Goal: Check status

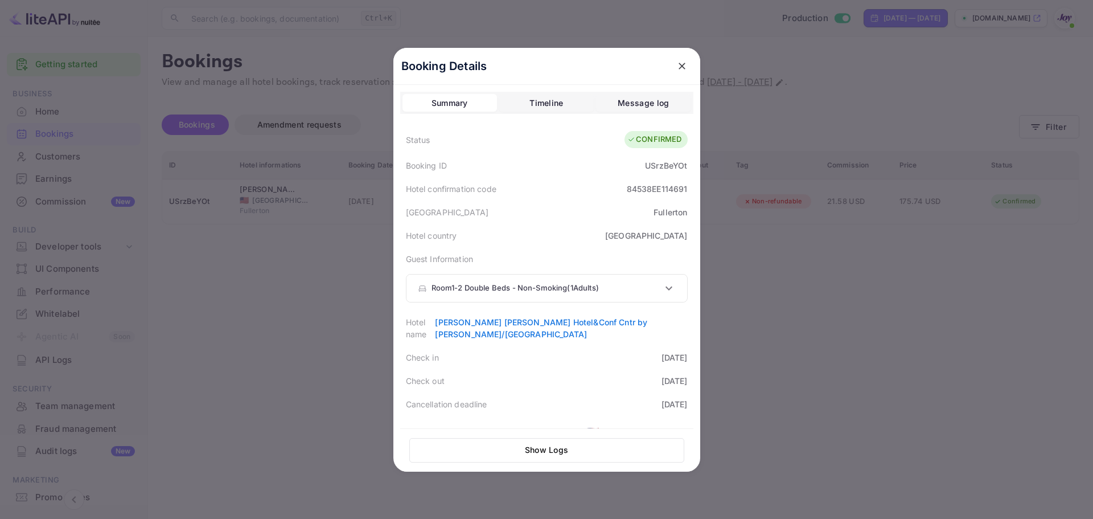
scroll to position [342, 0]
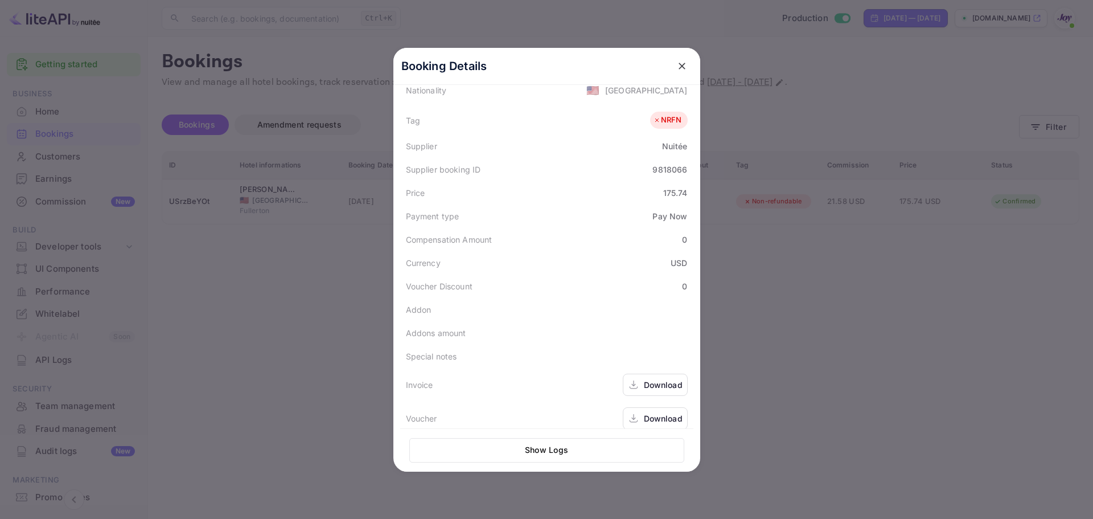
click at [682, 64] on icon "close" at bounding box center [682, 65] width 11 height 11
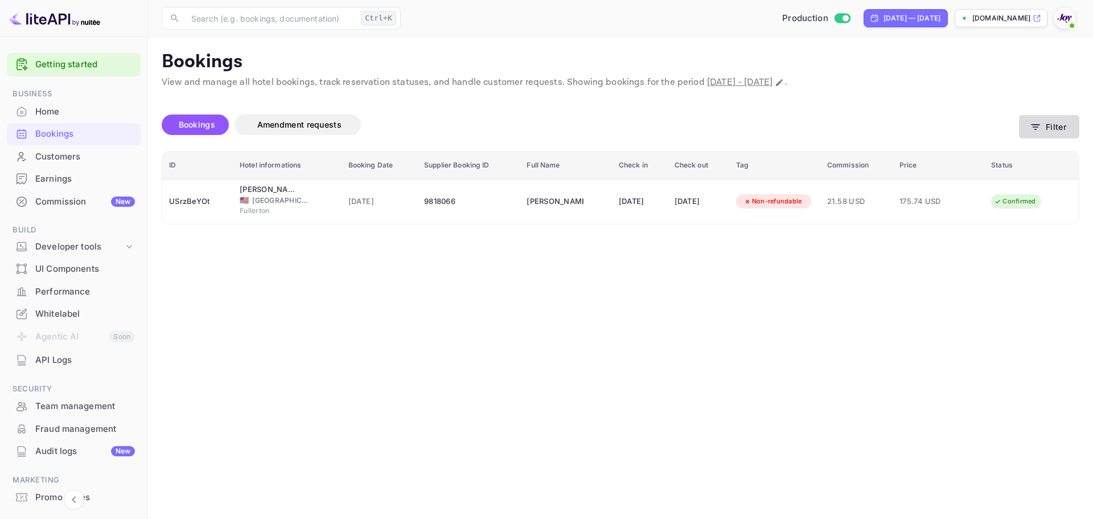
click at [1035, 135] on button "Filter" at bounding box center [1049, 126] width 60 height 23
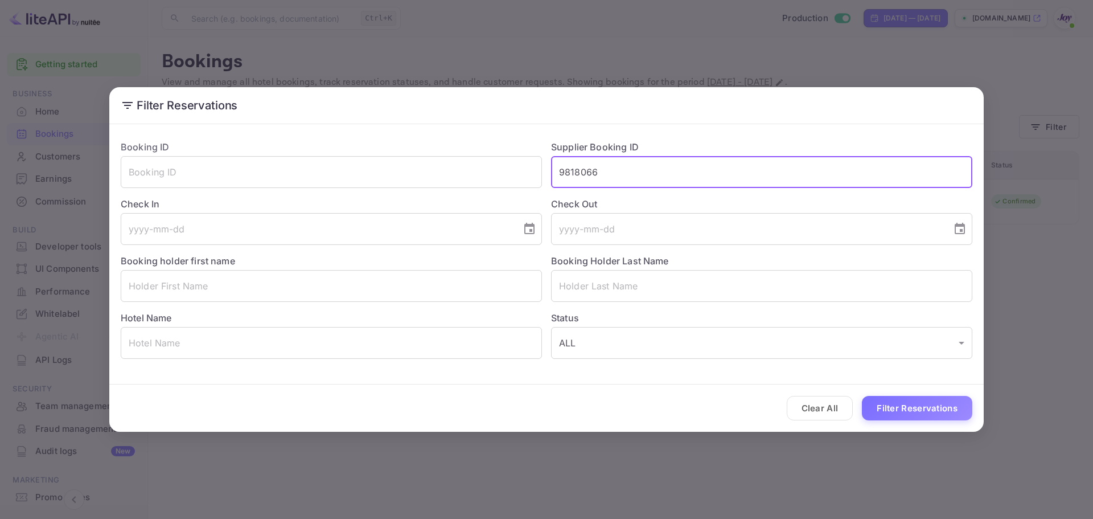
click at [645, 182] on input "9818066" at bounding box center [761, 172] width 421 height 32
paste input "09140174"
type input "909140174"
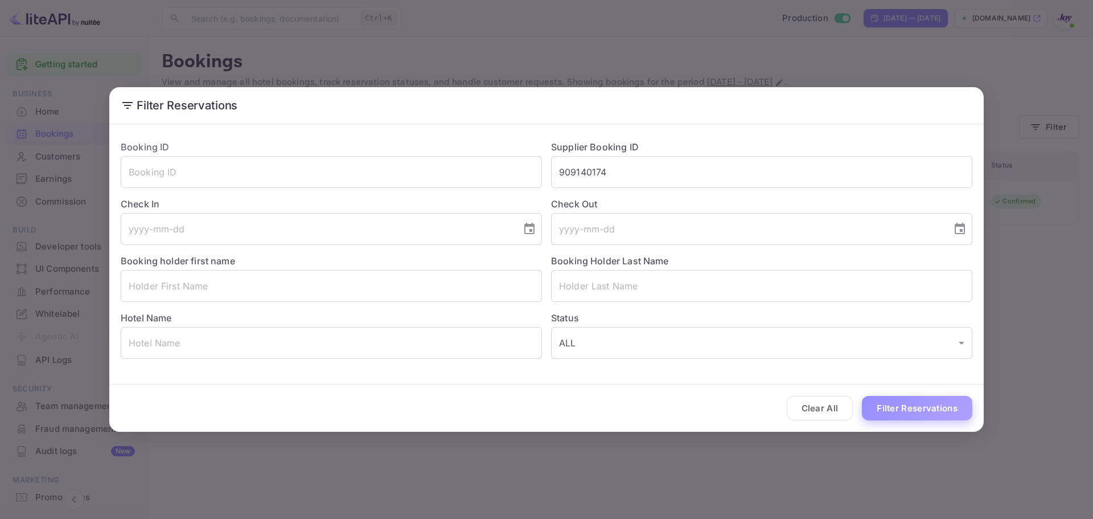
click at [891, 405] on button "Filter Reservations" at bounding box center [917, 408] width 110 height 24
click at [634, 159] on input "909140174" at bounding box center [761, 172] width 421 height 32
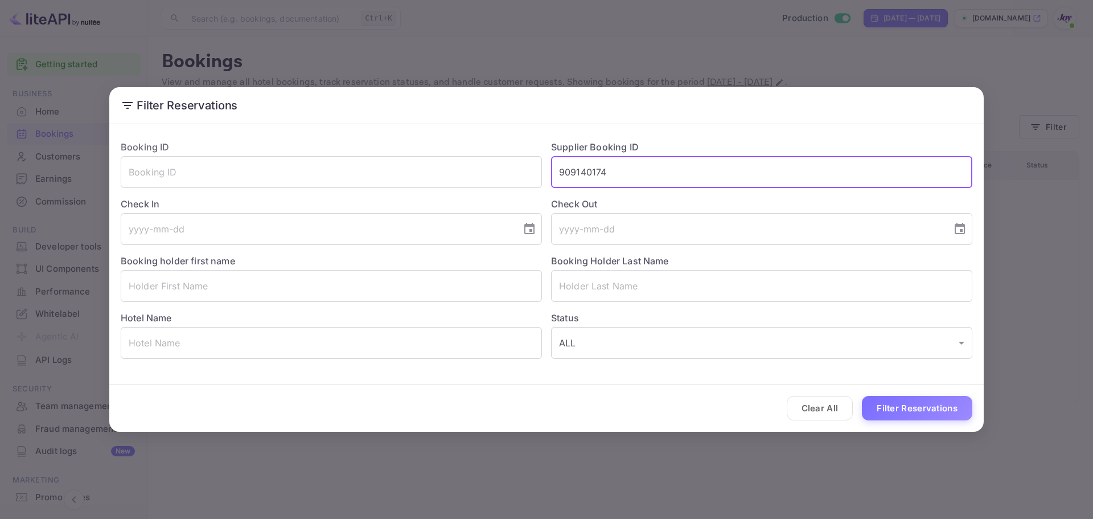
click at [627, 175] on input "909140174" at bounding box center [761, 172] width 421 height 32
click at [331, 288] on input "text" at bounding box center [331, 286] width 421 height 32
paste input "[PERSON_NAME]"
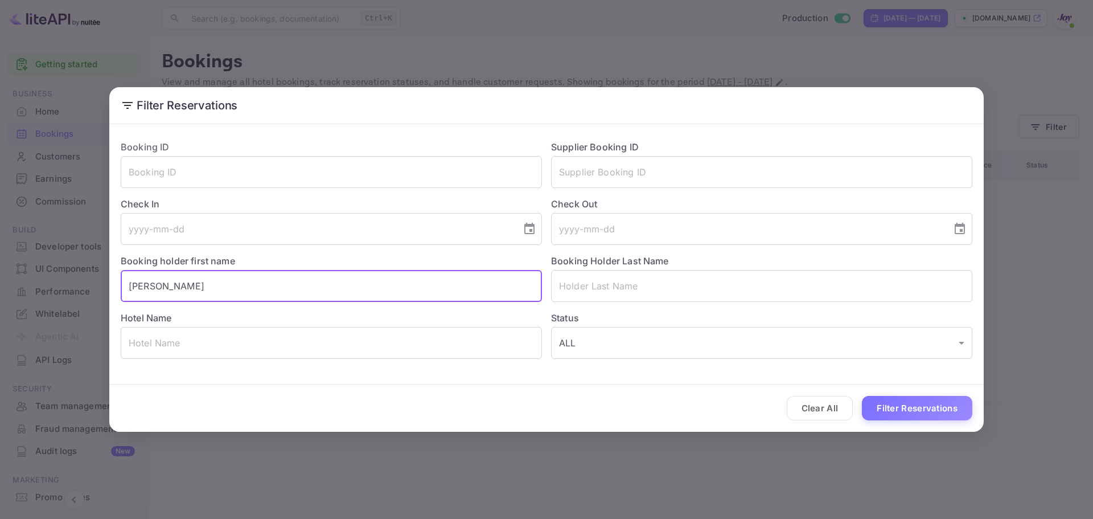
click at [196, 285] on input "[PERSON_NAME]" at bounding box center [331, 286] width 421 height 32
click at [188, 287] on input "[PERSON_NAME]" at bounding box center [331, 286] width 421 height 32
click at [178, 290] on input "[PERSON_NAME]" at bounding box center [331, 286] width 421 height 32
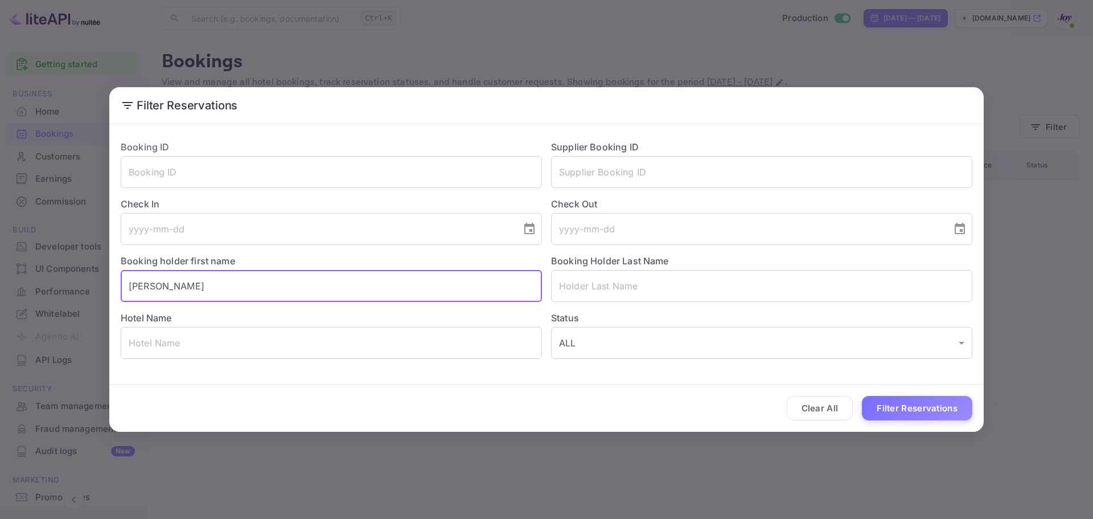
click at [178, 290] on input "[PERSON_NAME]" at bounding box center [331, 286] width 421 height 32
type input "[PERSON_NAME]"
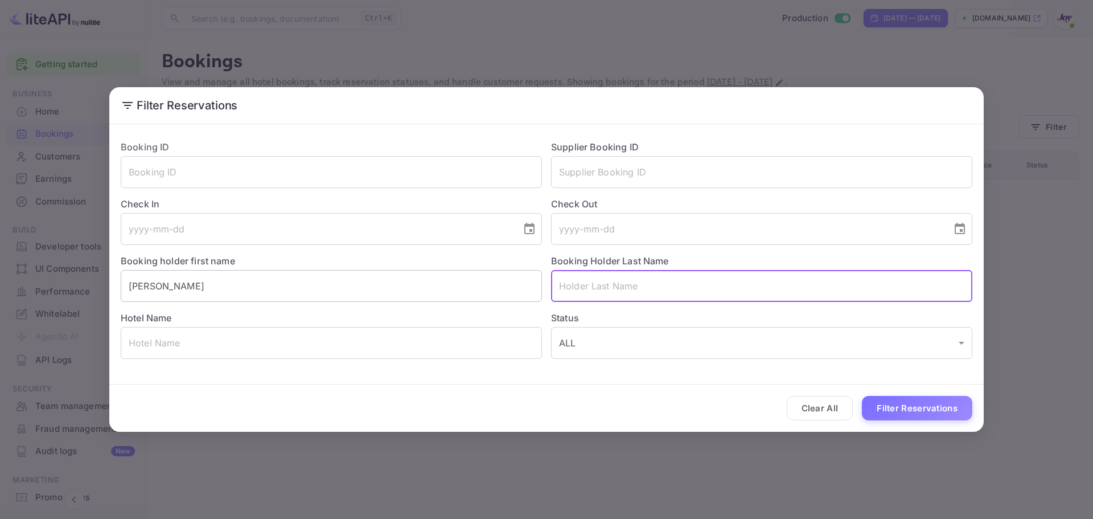
paste input "[PERSON_NAME]"
type input "[PERSON_NAME]"
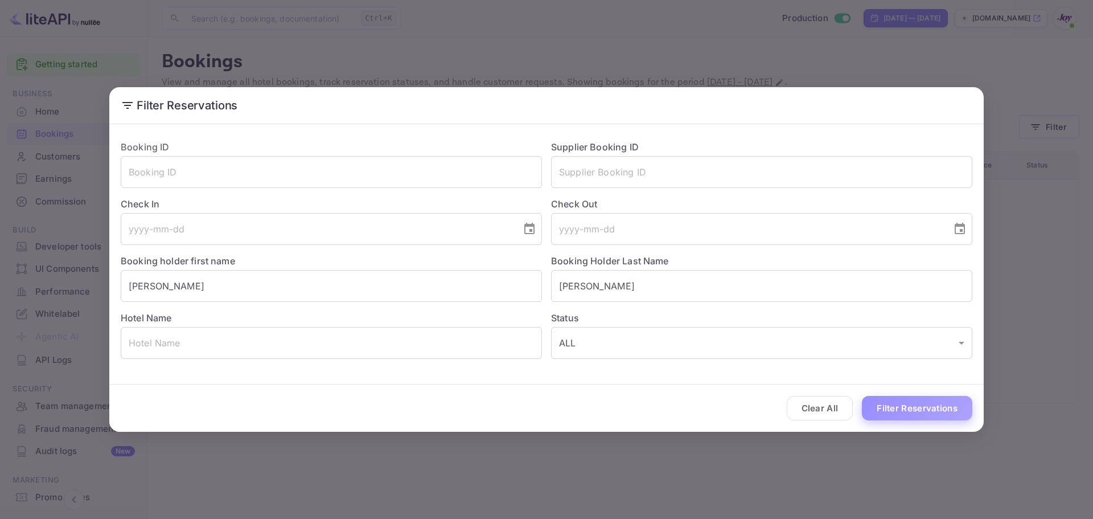
click at [907, 415] on button "Filter Reservations" at bounding box center [917, 408] width 110 height 24
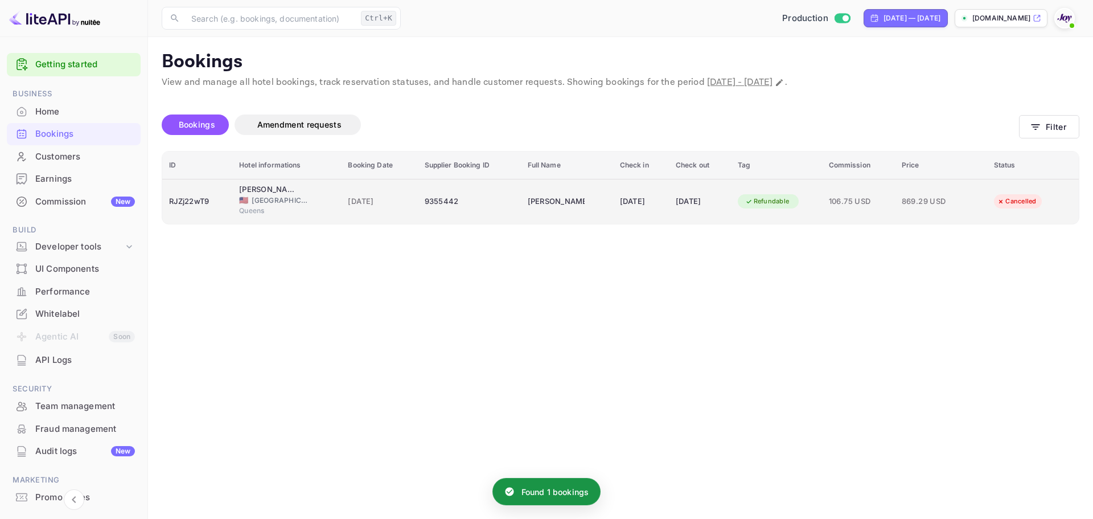
click at [585, 203] on td "[PERSON_NAME]" at bounding box center [567, 201] width 92 height 45
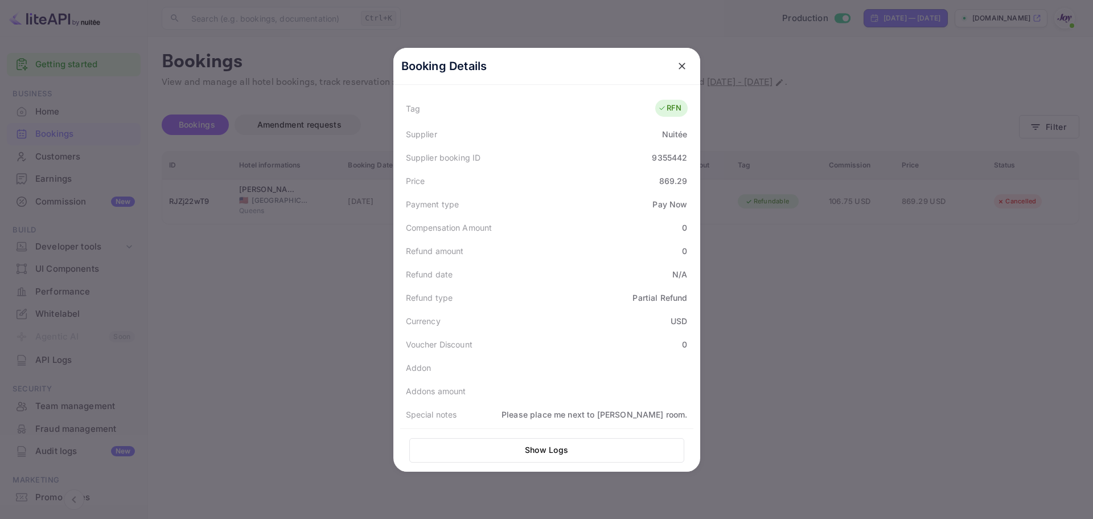
scroll to position [344, 0]
click at [677, 71] on icon "close" at bounding box center [682, 65] width 11 height 11
